Goal: Task Accomplishment & Management: Manage account settings

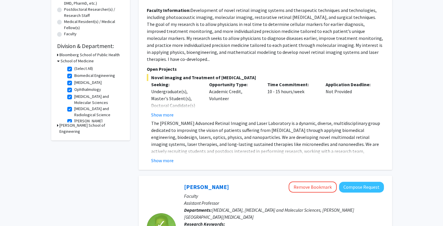
scroll to position [137, 0]
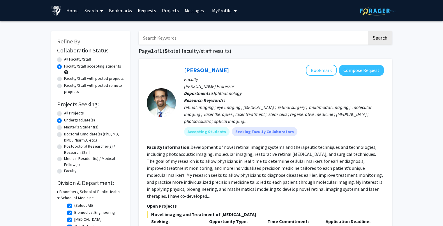
click at [232, 11] on span "My profile dropdown to access profile and logout" at bounding box center [234, 11] width 5 height 20
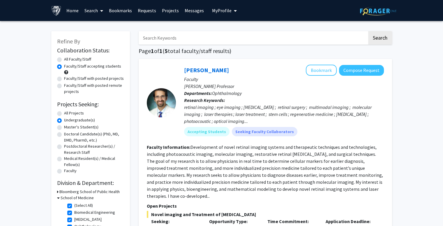
click at [224, 11] on span "My Profile" at bounding box center [222, 11] width 20 height 6
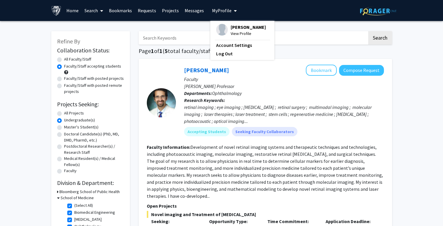
click at [234, 34] on span "View Profile" at bounding box center [248, 33] width 35 height 6
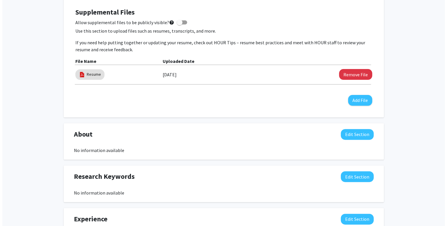
scroll to position [167, 0]
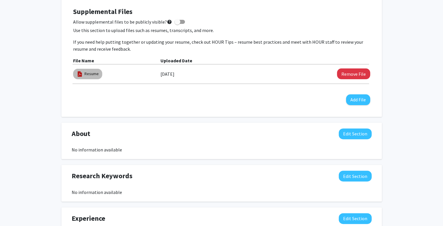
click at [84, 73] on mat-chip "Resume" at bounding box center [87, 74] width 29 height 10
click at [145, 70] on div "Resume" at bounding box center [116, 73] width 87 height 13
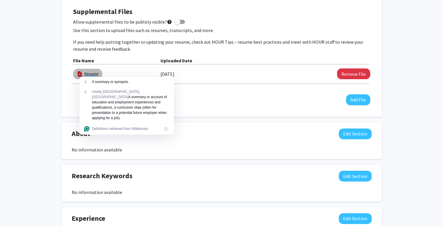
click at [72, 71] on div "Resume" at bounding box center [87, 74] width 31 height 13
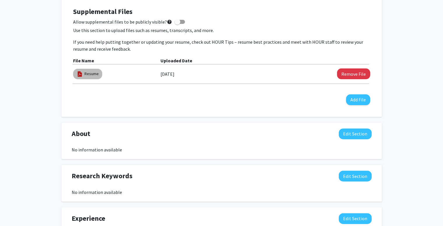
click at [72, 71] on div "Resume" at bounding box center [87, 74] width 31 height 13
click at [86, 73] on link "Resume" at bounding box center [91, 74] width 14 height 6
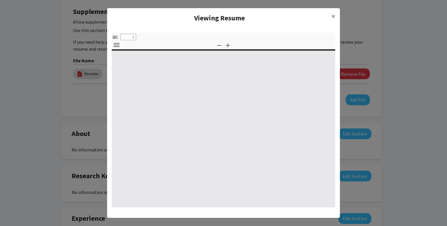
select select "custom"
type input "0"
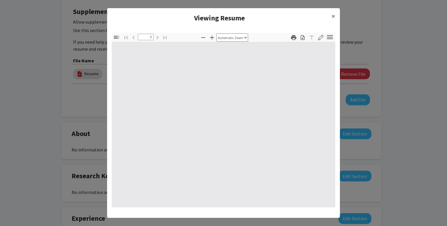
select select "custom"
type input "1"
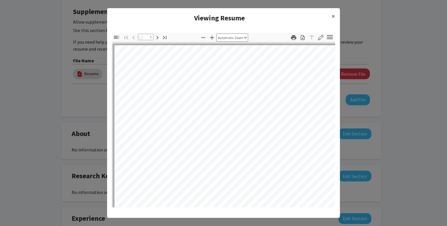
select select "auto"
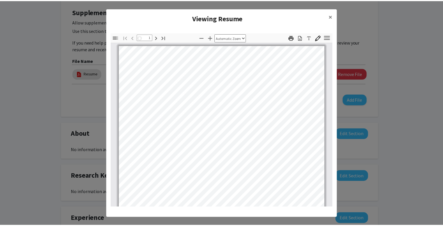
scroll to position [0, 0]
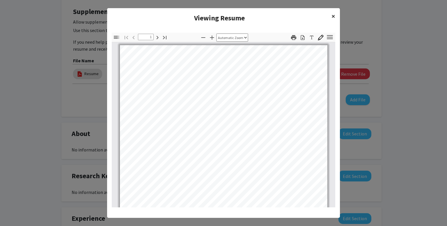
click at [332, 17] on span "×" at bounding box center [334, 16] width 4 height 9
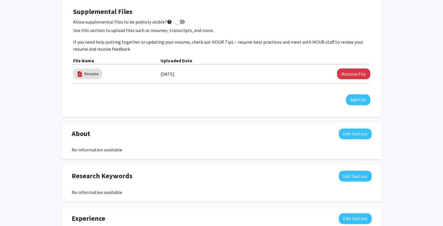
click at [0, 46] on div "[PERSON_NAME] Edit Section See Public View help Degree Level: Undergraduate Stu…" at bounding box center [221, 122] width 443 height 536
